Goal: Task Accomplishment & Management: Use online tool/utility

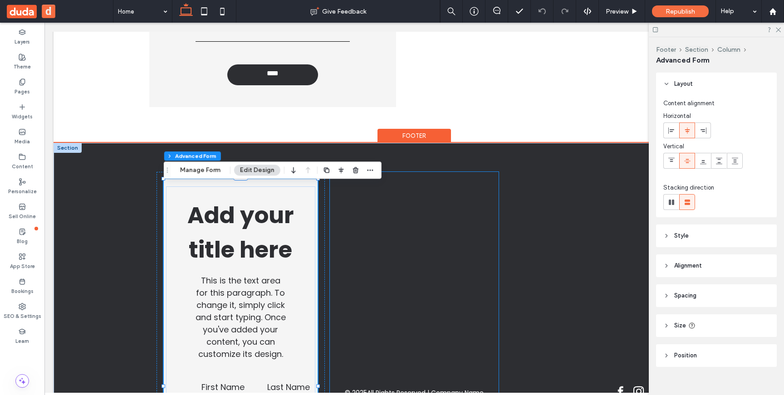
click at [351, 206] on div "© 2025 All Rights Reserved | Company Name" at bounding box center [414, 393] width 168 height 442
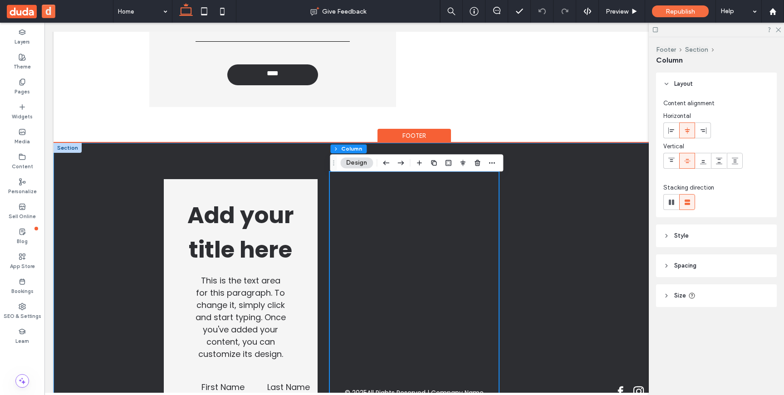
click at [312, 163] on div "Add your title here This is the text area for this paragraph. To change it, sim…" at bounding box center [414, 393] width 544 height 500
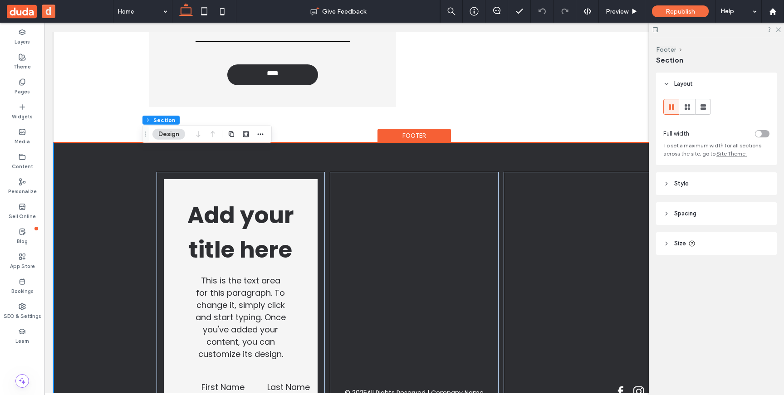
click at [312, 163] on div "Add your title here This is the text area for this paragraph. To change it, sim…" at bounding box center [414, 393] width 544 height 500
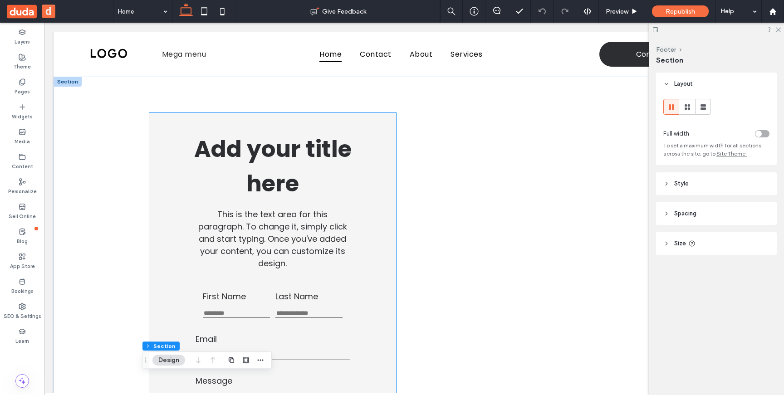
click at [273, 138] on span "Add your title here" at bounding box center [272, 166] width 157 height 67
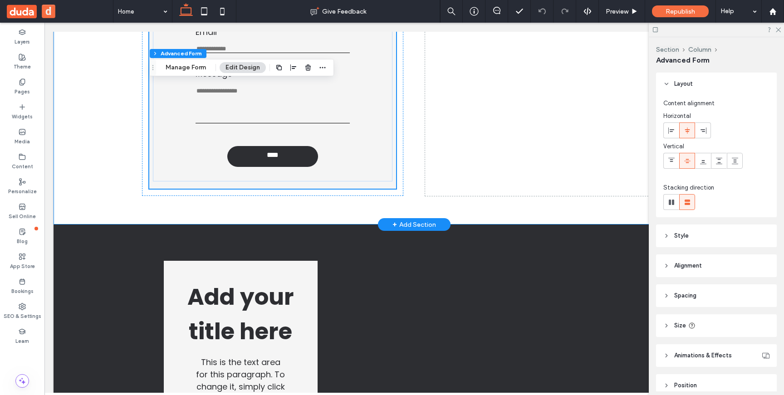
scroll to position [309, 0]
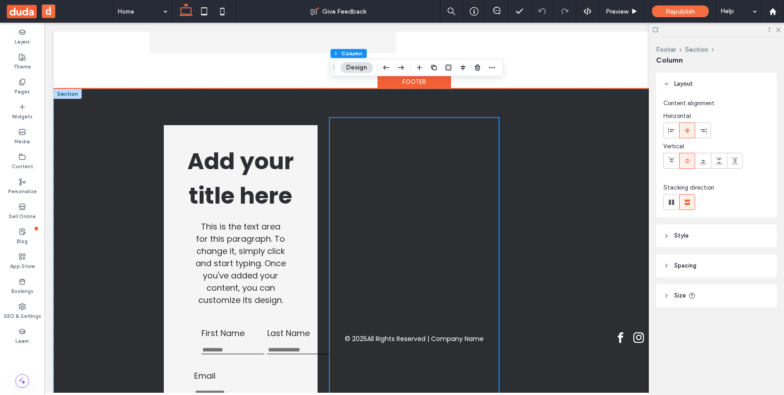
scroll to position [435, 0]
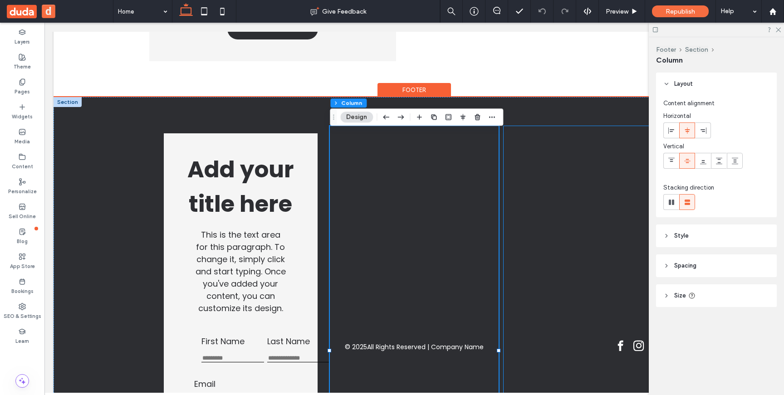
click at [524, 229] on div at bounding box center [588, 347] width 168 height 442
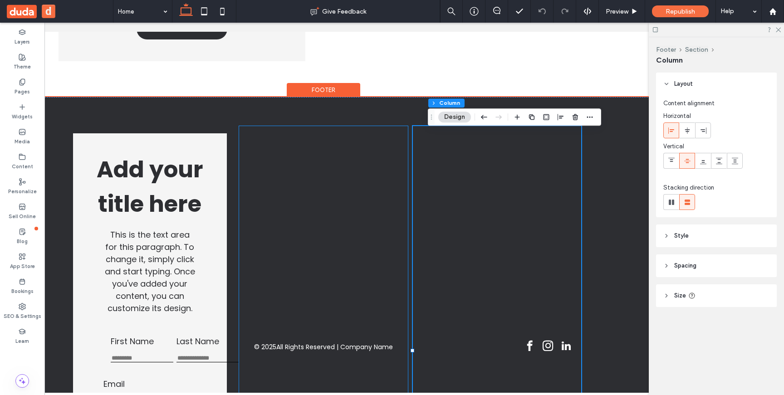
scroll to position [0, 135]
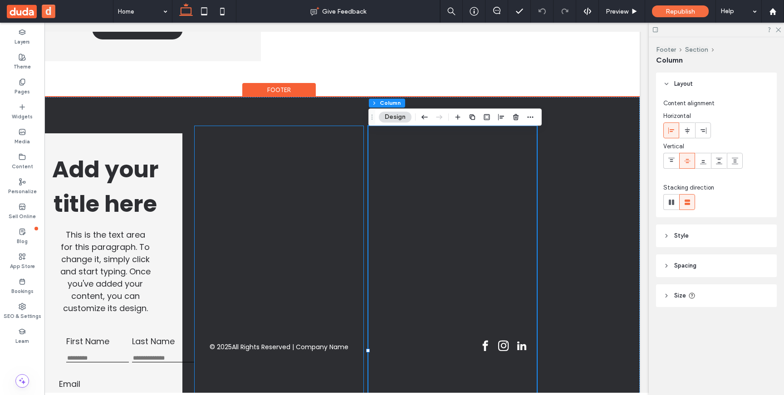
click at [318, 188] on div "© 2025 All Rights Reserved | Company Name" at bounding box center [279, 347] width 168 height 442
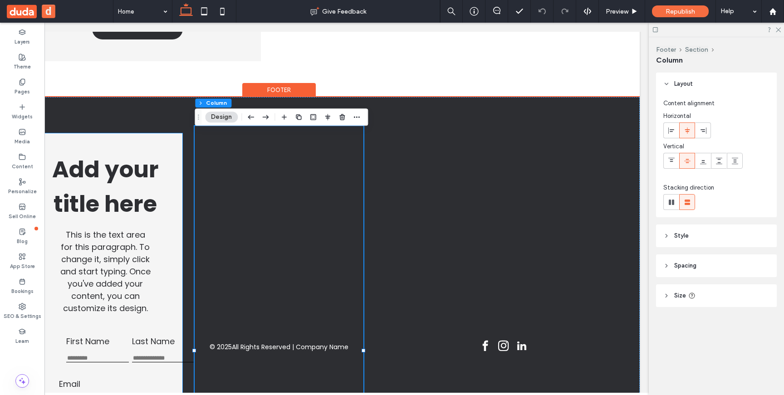
click at [173, 177] on div "Add your title here This is the text area for this paragraph. To change it, sim…" at bounding box center [105, 233] width 145 height 171
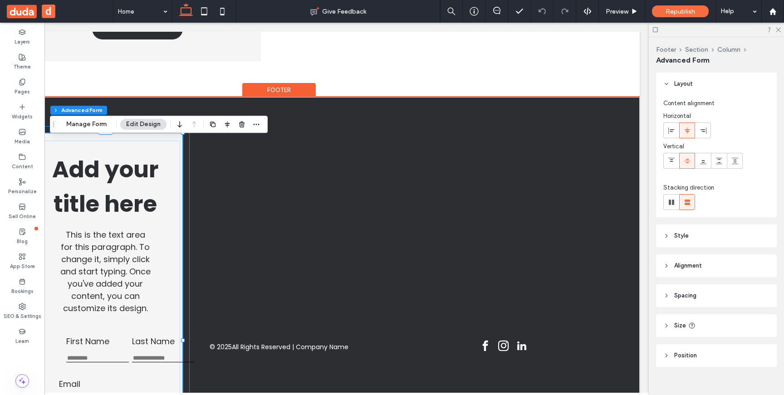
click at [184, 147] on div "Add your title here This is the text area for this paragraph. To change it, sim…" at bounding box center [105, 347] width 168 height 442
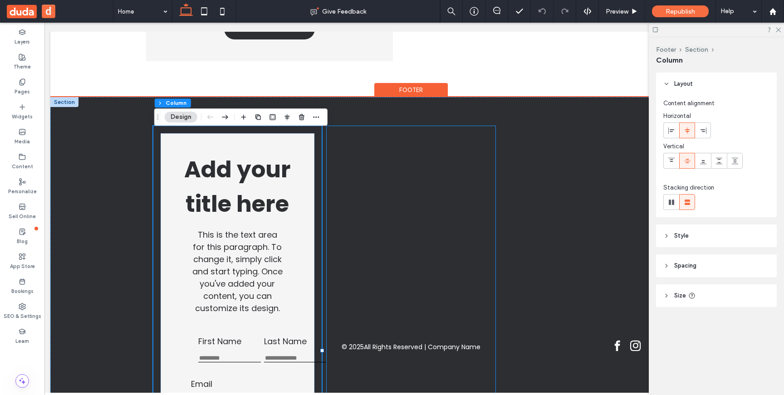
scroll to position [0, 0]
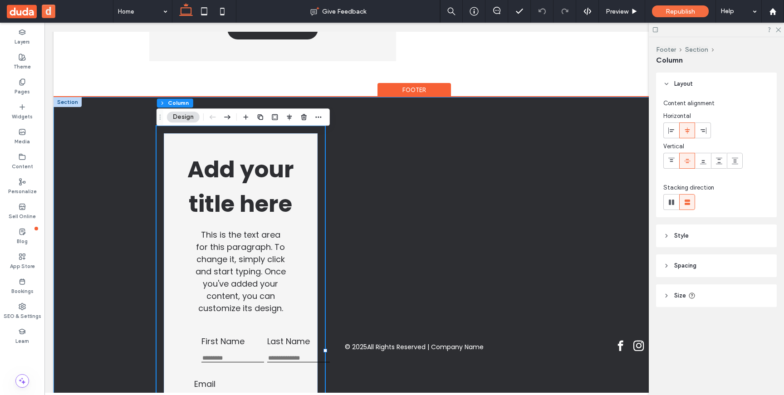
click at [375, 124] on div "Add your title here This is the text area for this paragraph. To change it, sim…" at bounding box center [414, 347] width 544 height 500
